Goal: Find specific fact: Find specific fact

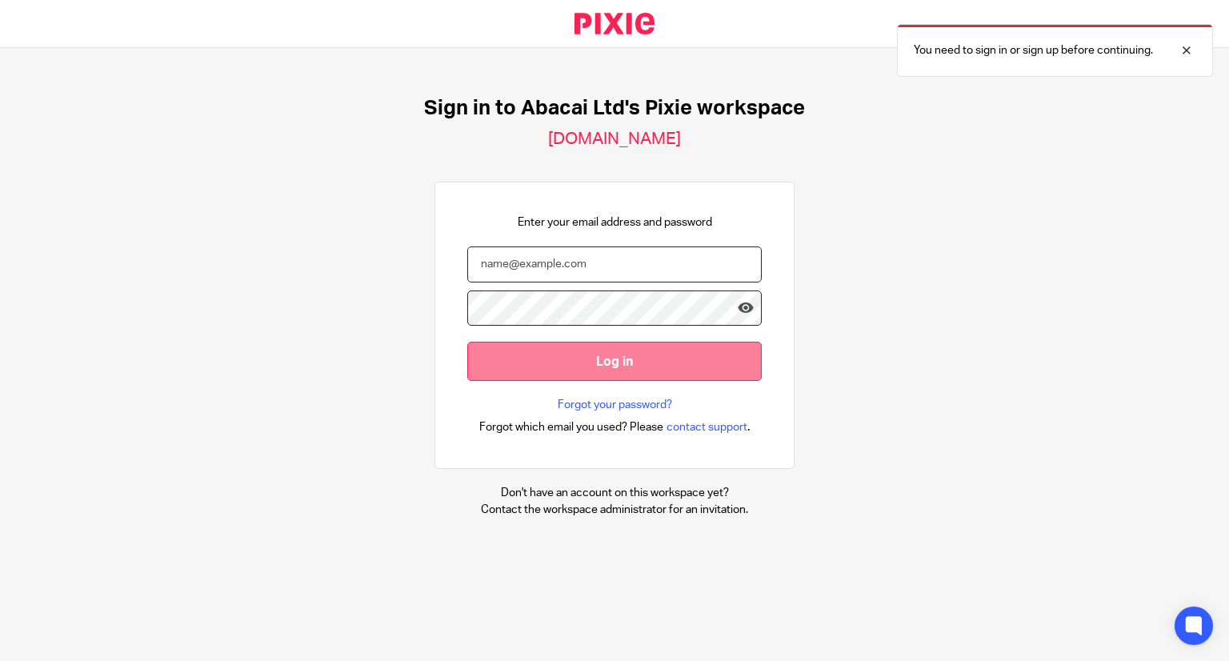
type input "[EMAIL_ADDRESS][DOMAIN_NAME]"
click at [591, 354] on input "Log in" at bounding box center [614, 361] width 294 height 39
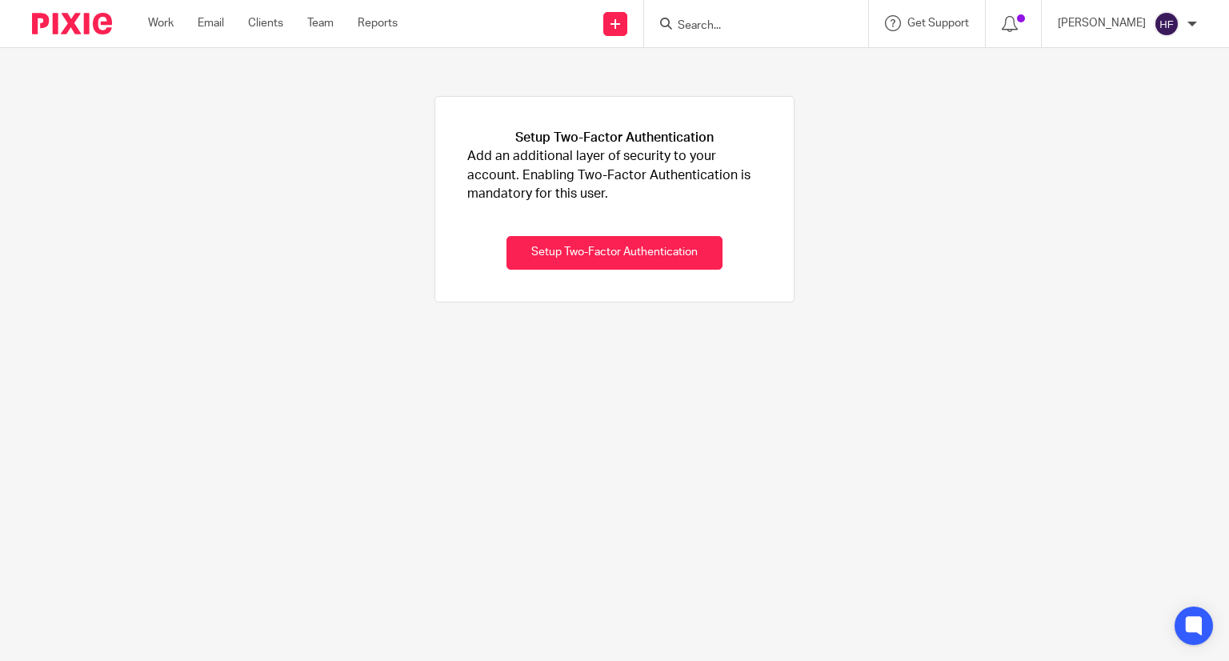
click at [733, 19] on input "Search" at bounding box center [748, 26] width 144 height 14
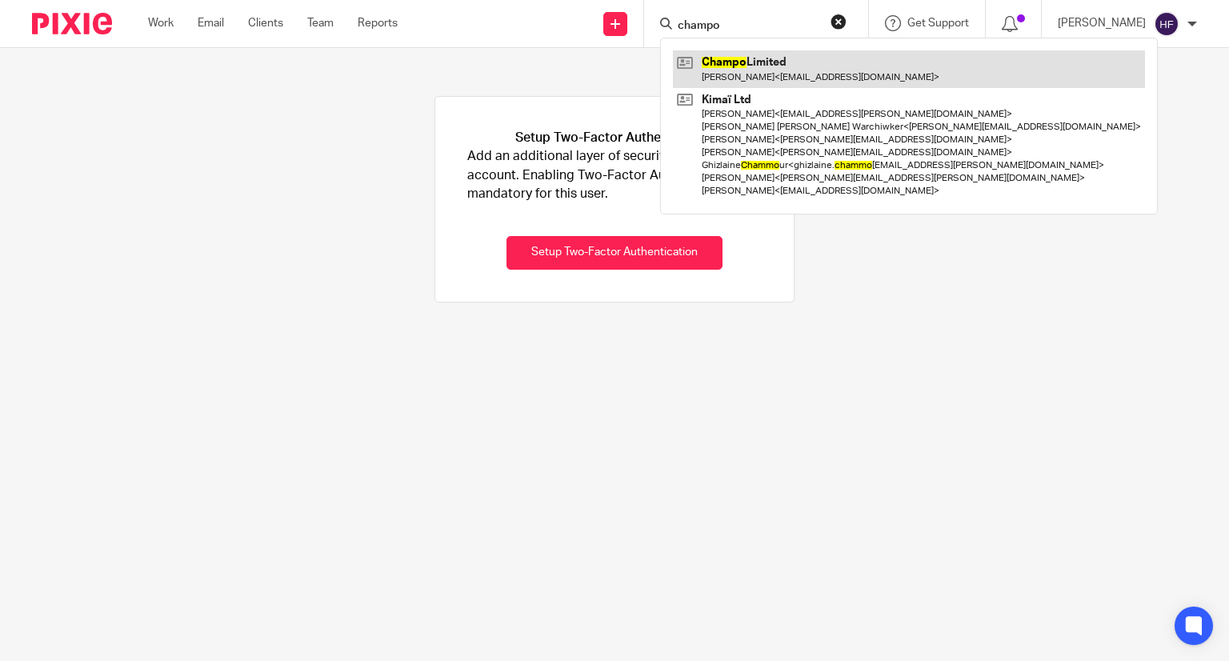
type input "champo"
click at [800, 80] on link at bounding box center [909, 68] width 472 height 37
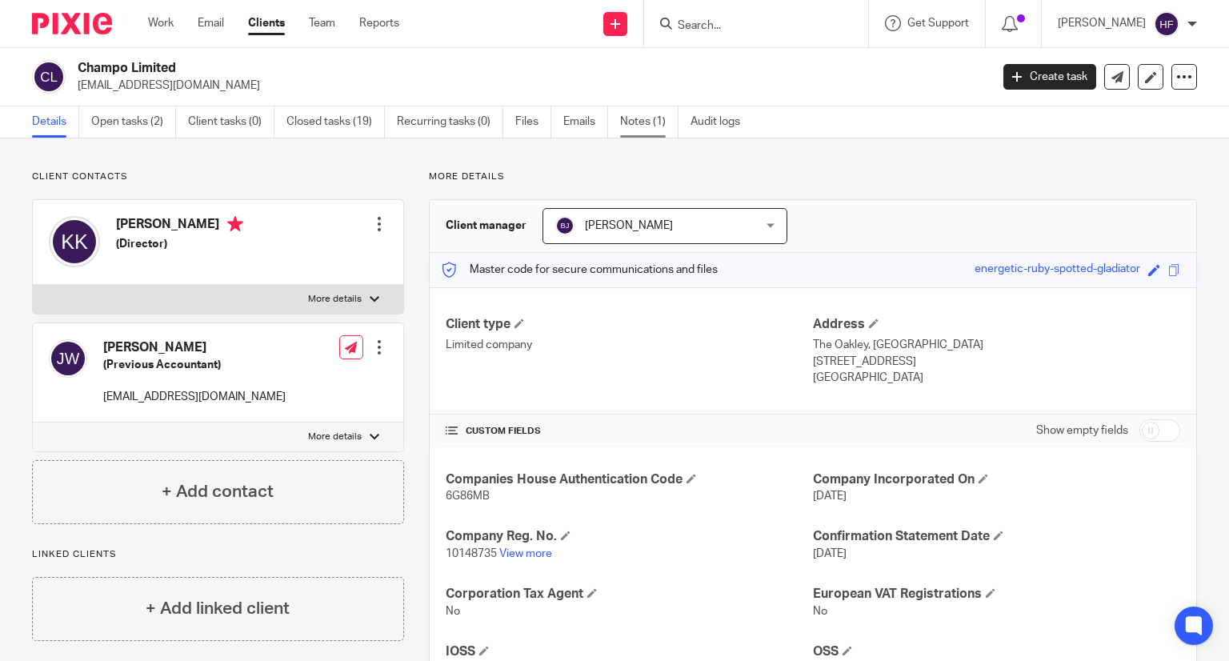
click at [634, 126] on link "Notes (1)" at bounding box center [649, 121] width 58 height 31
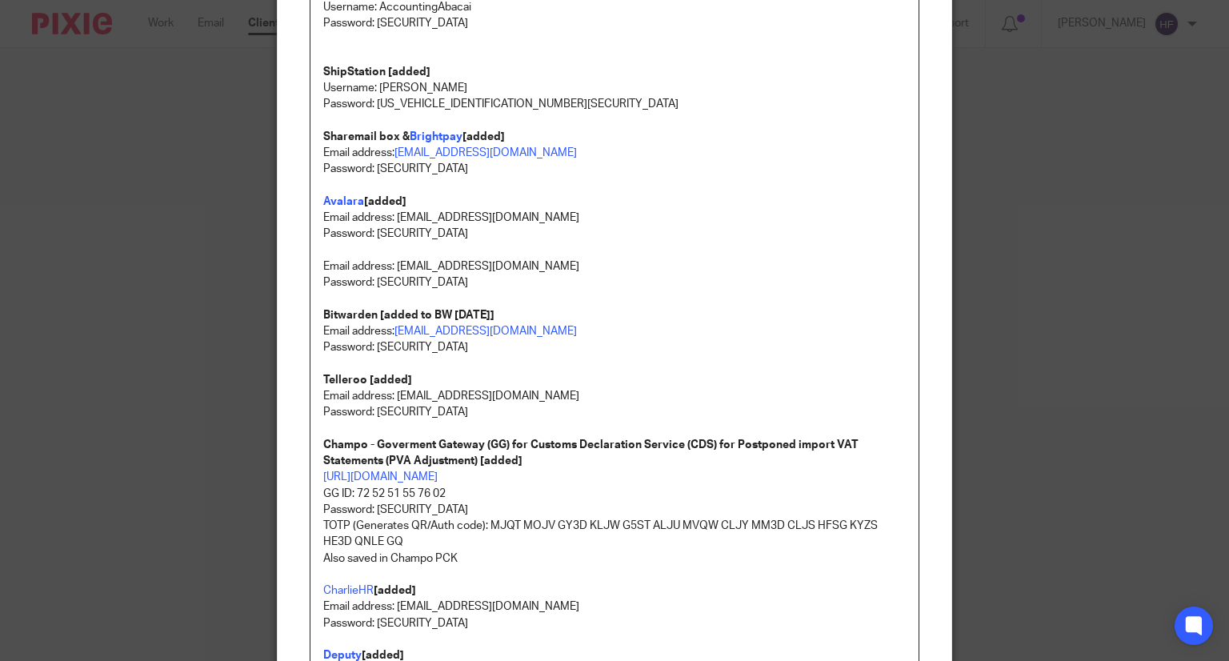
scroll to position [320, 0]
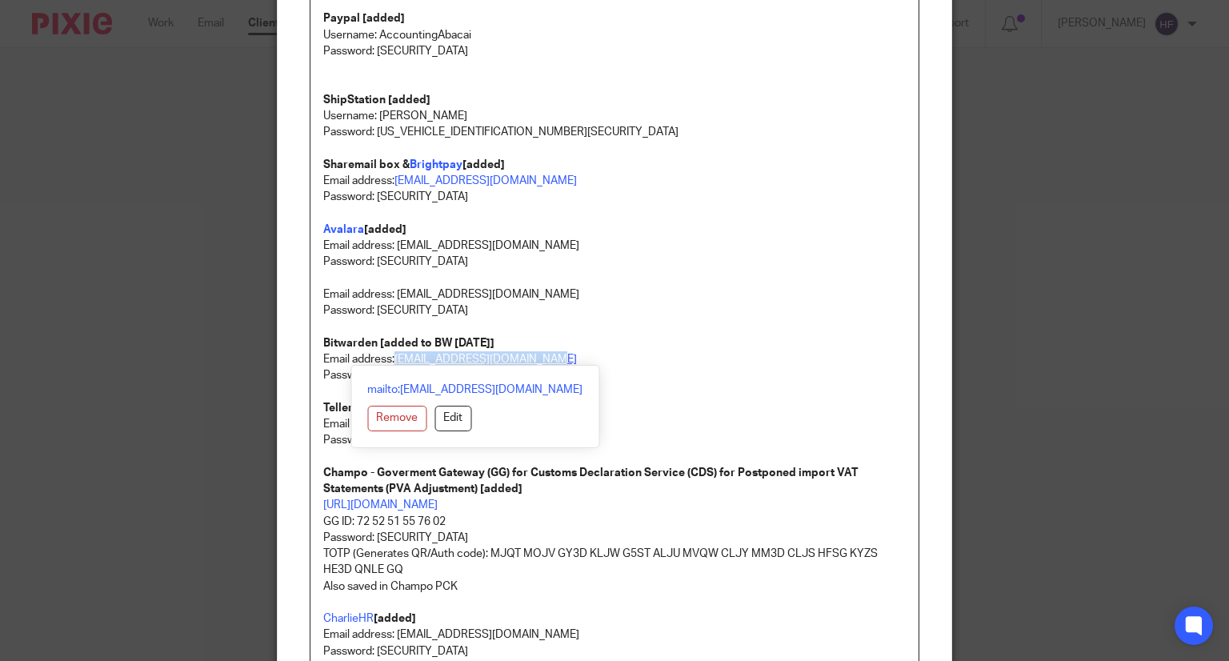
drag, startPoint x: 545, startPoint y: 359, endPoint x: 393, endPoint y: 358, distance: 152.0
click at [394, 358] on link "finance@champohaircare.com" at bounding box center [485, 359] width 182 height 11
copy link "finance@champohaircare.com"
click at [526, 312] on p "Password: NeQKDf!Y%Nx#2v" at bounding box center [614, 310] width 583 height 16
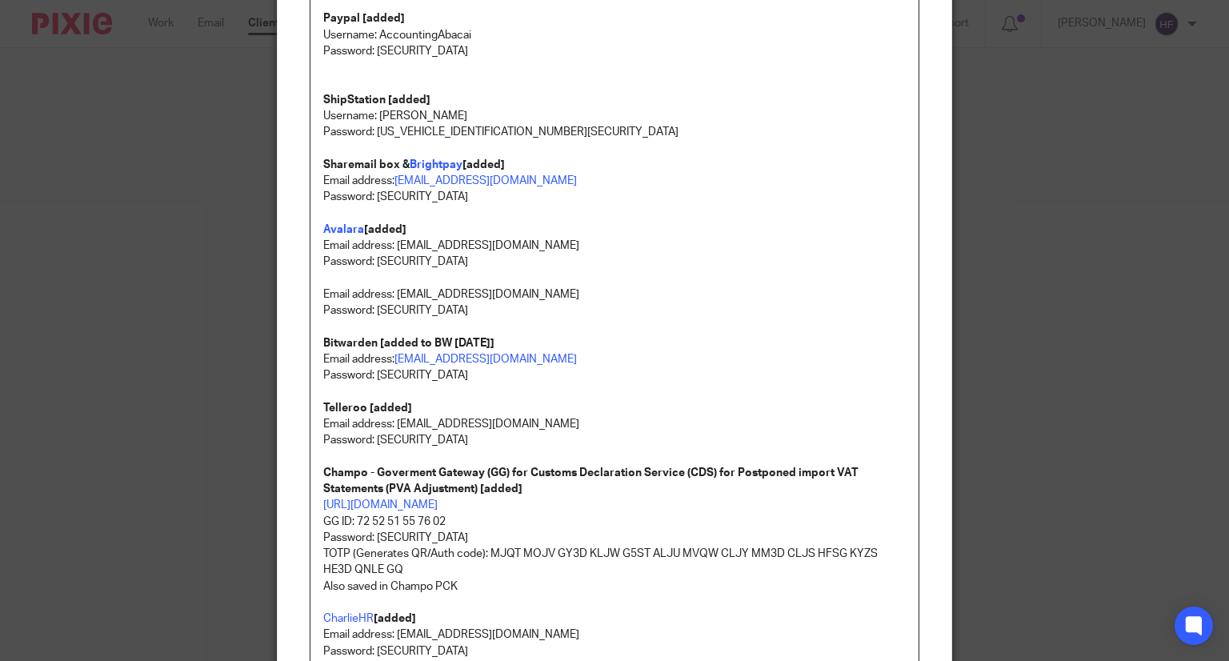
drag, startPoint x: 489, startPoint y: 378, endPoint x: 371, endPoint y: 378, distance: 117.6
click at [371, 378] on p "Password: 5o>CW58P2z;A\*3xiX;y" at bounding box center [614, 375] width 583 height 16
copy p "5o>CW58P2z;A\*3xiX;y"
click at [682, 242] on p "Email address: accounting@abacai.co.uk" at bounding box center [614, 246] width 583 height 16
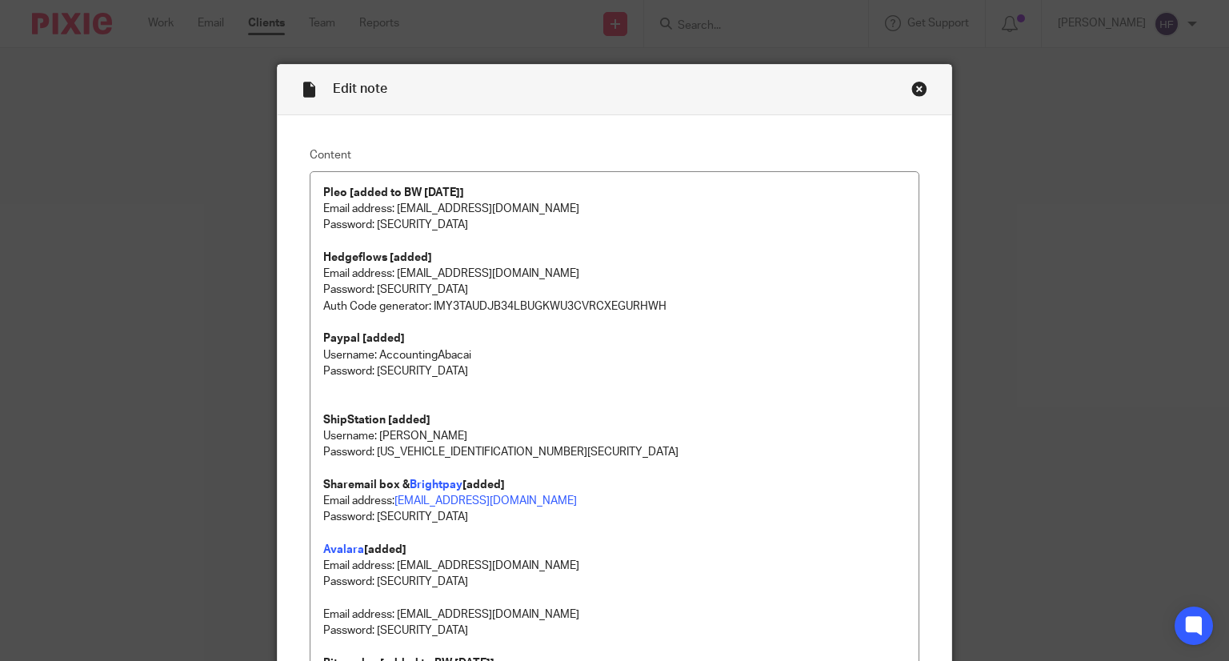
click at [920, 94] on div "Close this dialog window" at bounding box center [919, 89] width 16 height 16
